Goal: Task Accomplishment & Management: Manage account settings

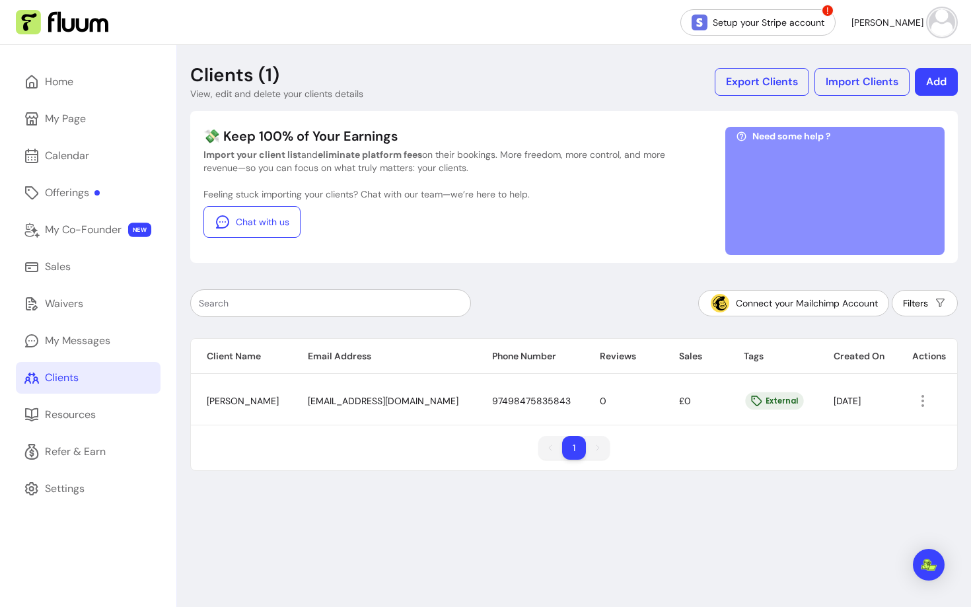
click at [952, 28] on img at bounding box center [942, 22] width 26 height 26
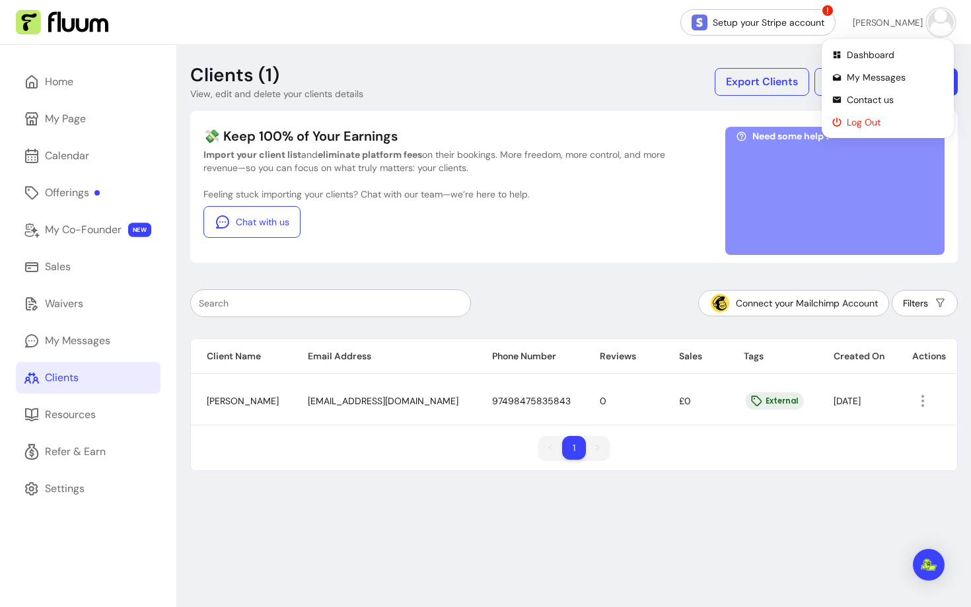
click at [850, 125] on span "Log Out" at bounding box center [895, 122] width 96 height 13
